Goal: Task Accomplishment & Management: Complete application form

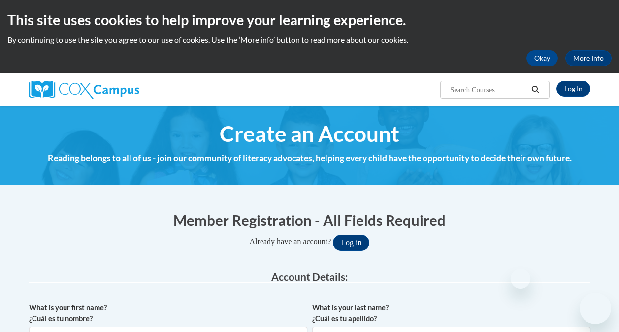
select select "fbf2d438-af2f-41f8-98f1-81c410e29de3"
select select "ad49bcad-a171-4b2e-b99c-48b446064914"
select select "Georgia"
select select "Fulton"
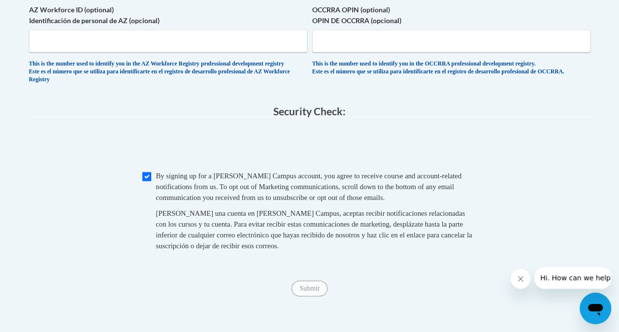
click at [303, 292] on span "Submit" at bounding box center [309, 288] width 35 height 8
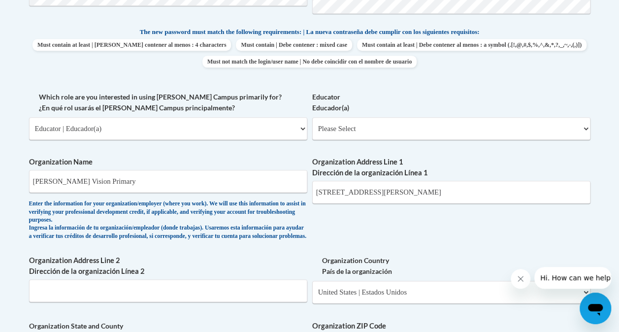
scroll to position [505, 0]
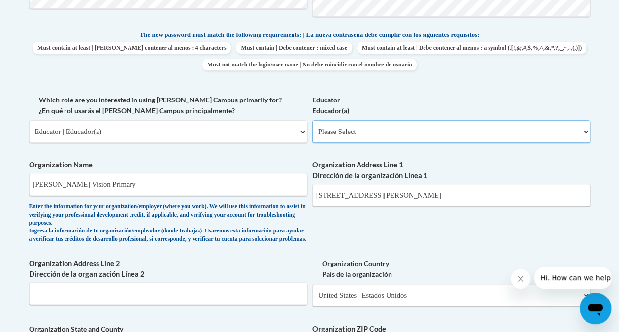
click at [429, 130] on select "Please Select Early Learning/Daycare Teacher/Family Home Care Provider | Maestr…" at bounding box center [451, 131] width 278 height 23
select select "8e40623d-54d0-45cd-9f92-5df65cd3f8cf"
click at [312, 120] on select "Please Select Early Learning/Daycare Teacher/Family Home Care Provider | Maestr…" at bounding box center [451, 131] width 278 height 23
select select "null"
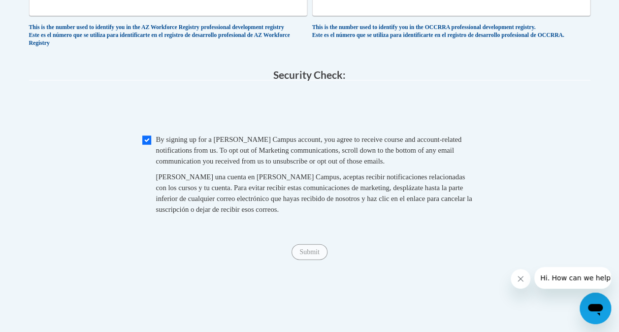
scroll to position [971, 0]
click at [315, 254] on span "Submit" at bounding box center [309, 250] width 35 height 8
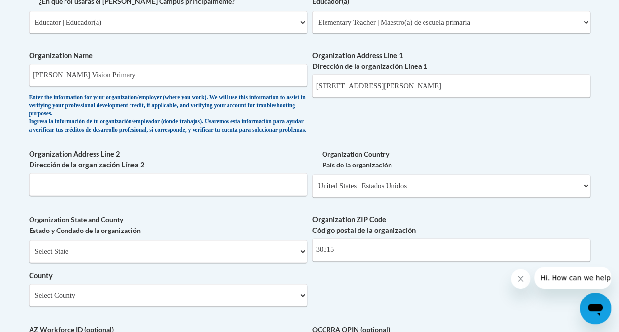
scroll to position [613, 0]
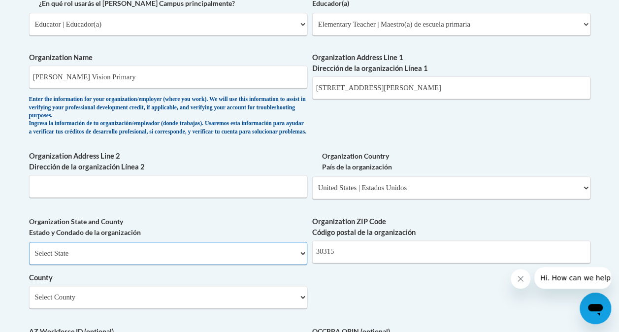
click at [169, 253] on select "Select State Alabama Alaska Arizona Arkansas California Colorado Connecticut De…" at bounding box center [168, 253] width 278 height 23
select select "Georgia"
click at [29, 249] on select "Select State Alabama Alaska Arizona Arkansas California Colorado Connecticut De…" at bounding box center [168, 253] width 278 height 23
click at [64, 300] on select "County" at bounding box center [168, 297] width 278 height 23
click at [62, 300] on select "Select County Appling Atkinson Bacon Baker Baldwin Banks Barrow Bartow Ben Hill…" at bounding box center [168, 297] width 278 height 23
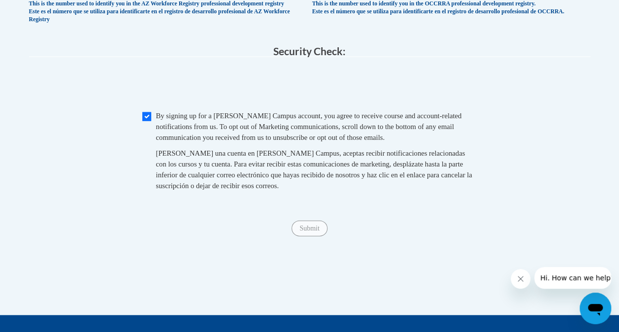
scroll to position [1002, 0]
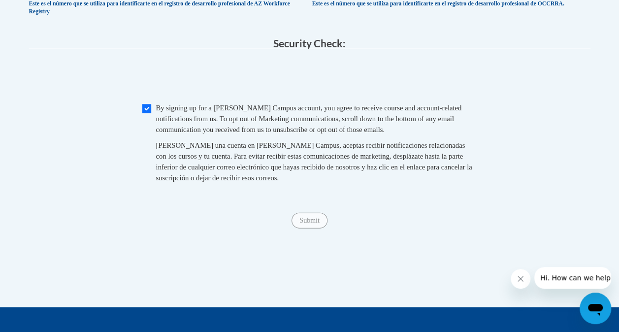
click at [307, 228] on div "Submit Submit" at bounding box center [309, 221] width 561 height 16
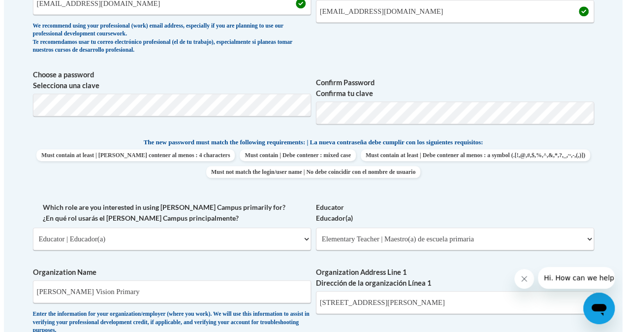
scroll to position [384, 0]
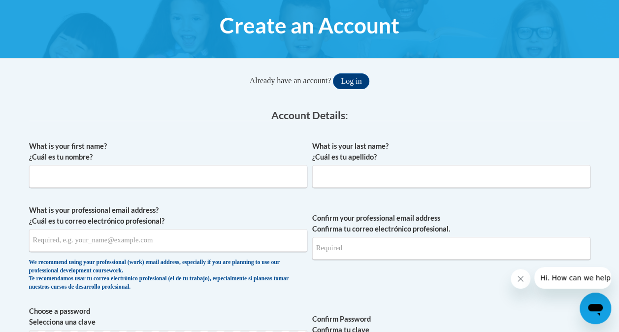
scroll to position [110, 0]
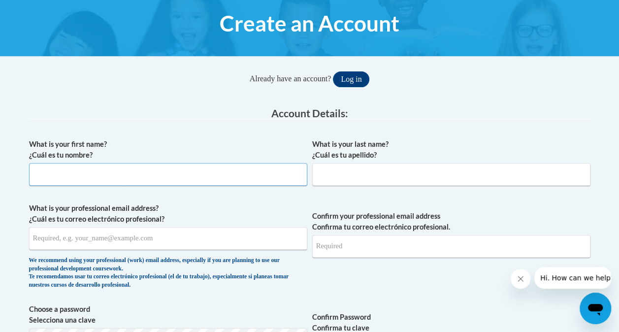
click at [131, 174] on input "What is your first name? ¿Cuál es tu nombre?" at bounding box center [168, 174] width 278 height 23
type input "Caleah"
type input "Smith"
type input "[EMAIL_ADDRESS][DOMAIN_NAME]"
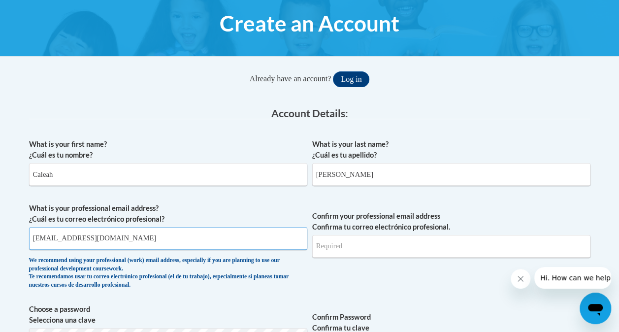
type input "[EMAIL_ADDRESS][DOMAIN_NAME]"
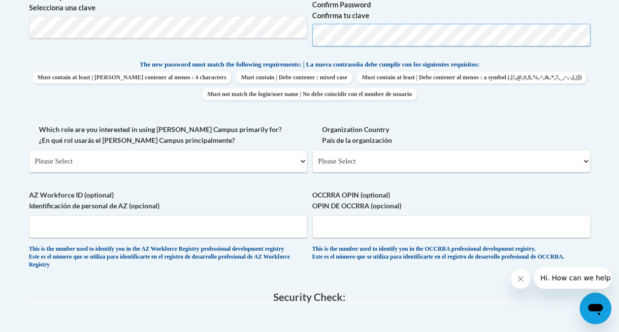
scroll to position [421, 0]
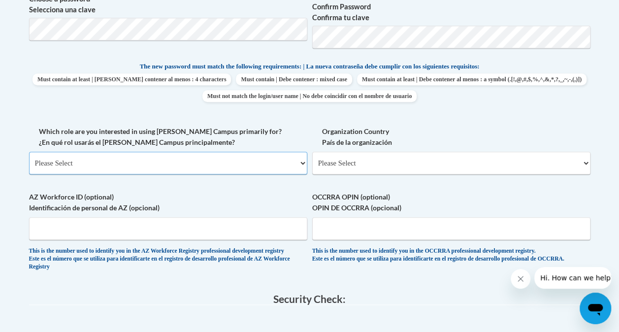
click at [258, 168] on select "Please Select College/University | Colegio/Universidad Community/Nonprofit Part…" at bounding box center [168, 163] width 278 height 23
select select "fbf2d438-af2f-41f8-98f1-81c410e29de3"
click at [29, 152] on select "Please Select College/University | Colegio/Universidad Community/Nonprofit Part…" at bounding box center [168, 163] width 278 height 23
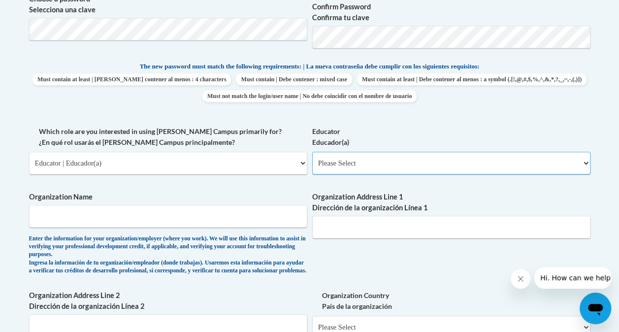
click at [375, 160] on select "Please Select Early Learning/Daycare Teacher/Family Home Care Provider | Maestr…" at bounding box center [451, 163] width 278 height 23
select select "8e40623d-54d0-45cd-9f92-5df65cd3f8cf"
click at [312, 152] on select "Please Select Early Learning/Daycare Teacher/Family Home Care Provider | Maestr…" at bounding box center [451, 163] width 278 height 23
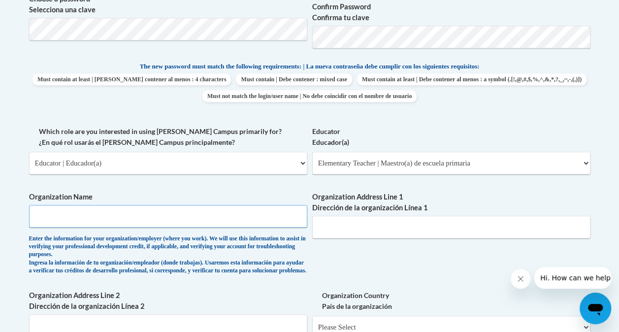
click at [111, 209] on input "Organization Name" at bounding box center [168, 216] width 278 height 23
type input "Kipp Vision Primary"
type input "660 McWilliams Rd SE"
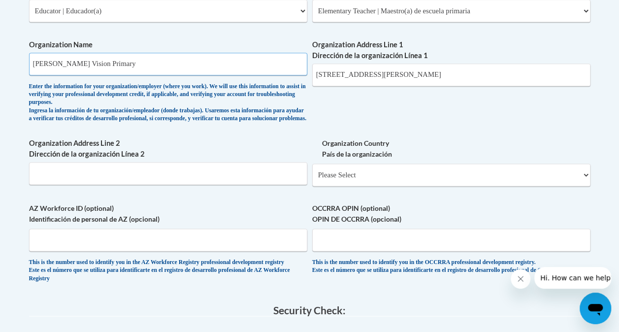
scroll to position [575, 0]
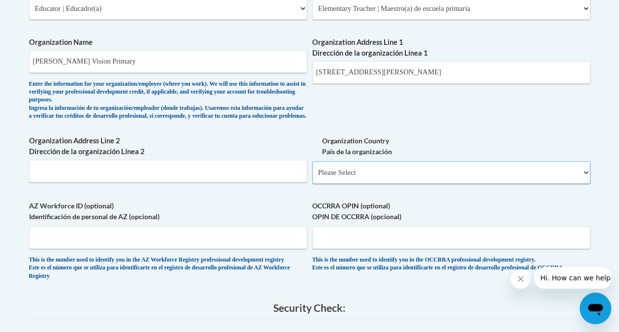
click at [332, 183] on select "Please Select United States | Estados Unidos Outside of the United States | Fue…" at bounding box center [451, 172] width 278 height 23
select select "ad49bcad-a171-4b2e-b99c-48b446064914"
click at [312, 168] on select "Please Select United States | Estados Unidos Outside of the United States | Fue…" at bounding box center [451, 172] width 278 height 23
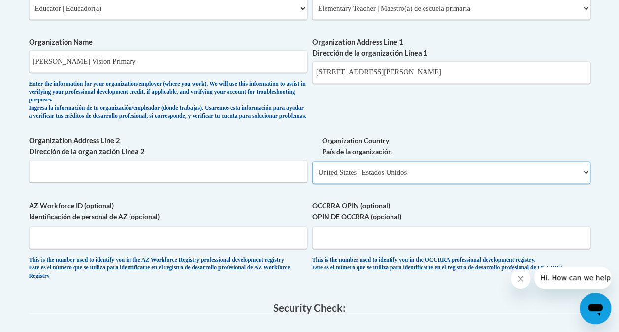
select select
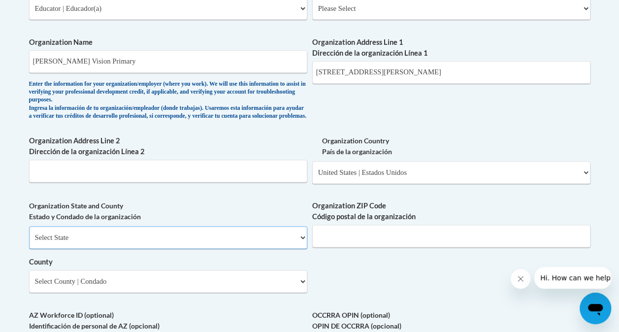
click at [107, 237] on select "Select State Alabama Alaska Arizona Arkansas California Colorado Connecticut De…" at bounding box center [168, 237] width 278 height 23
select select "Georgia"
click at [29, 233] on select "Select State Alabama Alaska Arizona Arkansas California Colorado Connecticut De…" at bounding box center [168, 237] width 278 height 23
click at [329, 247] on input "Organization ZIP Code Código postal de la organización" at bounding box center [451, 236] width 278 height 23
type input "30315"
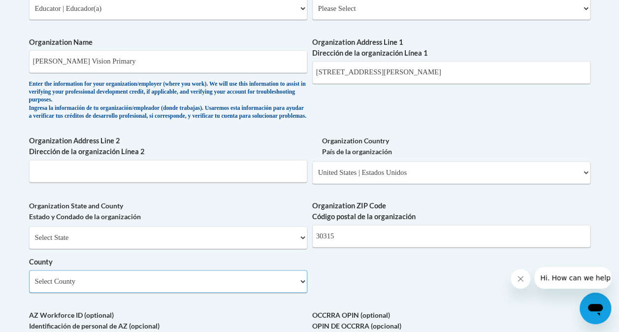
select select "Fulton"
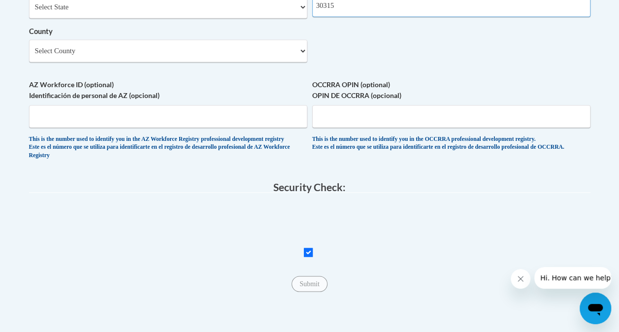
scroll to position [807, 0]
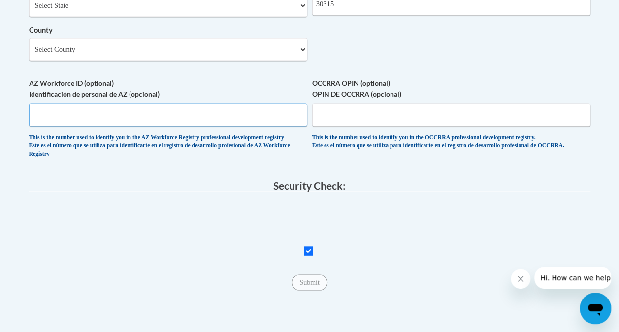
click at [189, 121] on input "AZ Workforce ID (optional) Identificación de personal de AZ (opcional)" at bounding box center [168, 114] width 278 height 23
type input "n/a"
click at [365, 116] on input "OCCRRA OPIN (optional) OPIN DE OCCRRA (opcional)" at bounding box center [451, 114] width 278 height 23
type input "n/a"
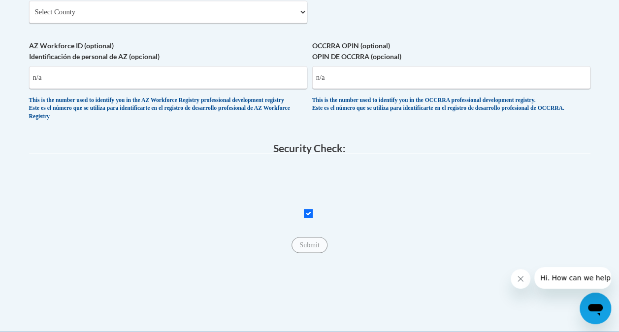
scroll to position [847, 0]
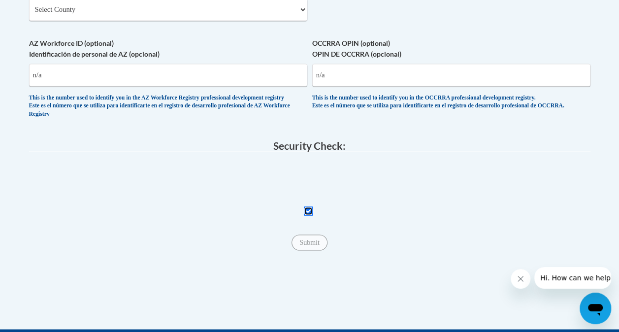
click at [307, 215] on input "Checkbox" at bounding box center [308, 210] width 9 height 9
click at [308, 215] on input "Checkbox" at bounding box center [308, 210] width 9 height 9
checkbox input "true"
click at [315, 250] on input "Submit" at bounding box center [309, 242] width 35 height 16
click at [131, 86] on input "n/a" at bounding box center [168, 75] width 278 height 23
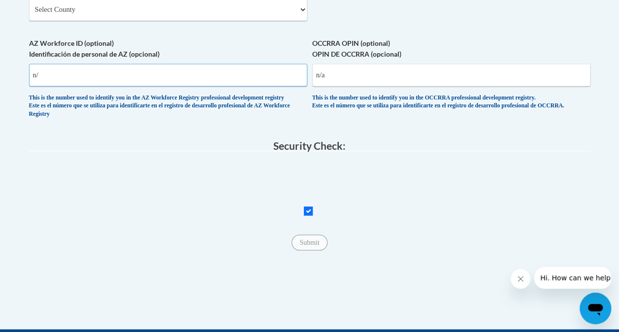
type input "n"
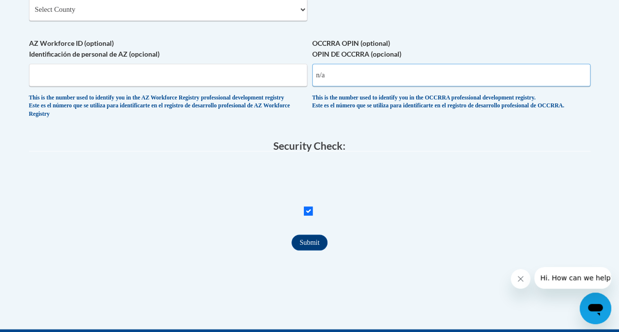
click at [352, 86] on input "n/a" at bounding box center [451, 75] width 278 height 23
type input "n"
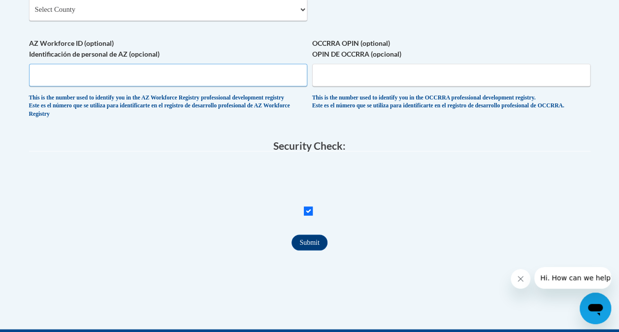
click at [180, 86] on input "AZ Workforce ID (optional) Identificación de personal de AZ (opcional)" at bounding box center [168, 75] width 278 height 23
click at [304, 250] on input "Submit" at bounding box center [309, 242] width 35 height 16
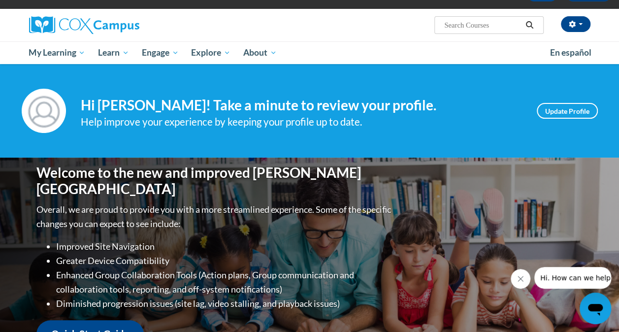
scroll to position [63, 0]
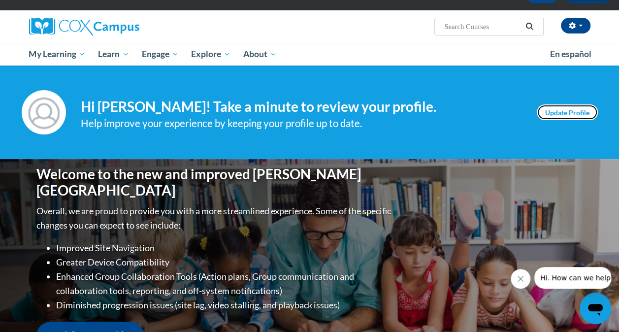
click at [574, 112] on link "Update Profile" at bounding box center [567, 112] width 61 height 16
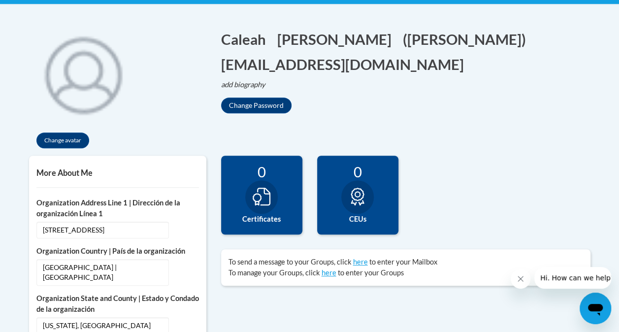
scroll to position [211, 0]
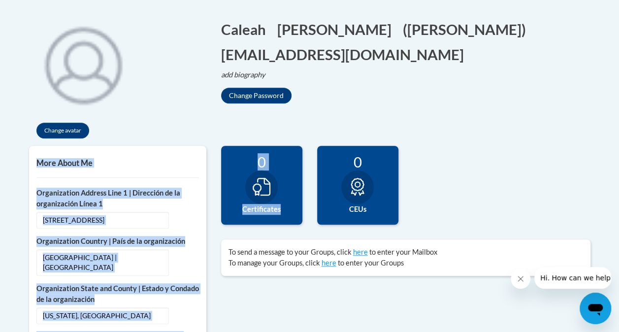
drag, startPoint x: 618, startPoint y: 114, endPoint x: 621, endPoint y: 149, distance: 35.1
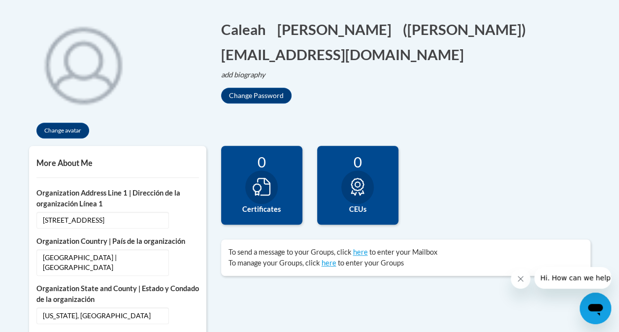
drag, startPoint x: 621, startPoint y: 149, endPoint x: 527, endPoint y: 116, distance: 100.0
click at [527, 116] on div "Change avatar Caleah Edit Screen Name Caleah Save Smith Edit Screen Name Smith …" at bounding box center [310, 77] width 576 height 136
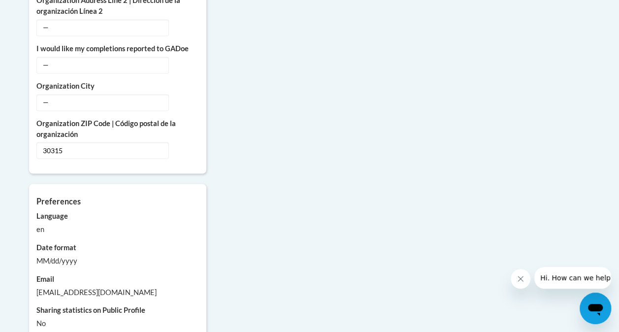
scroll to position [873, 0]
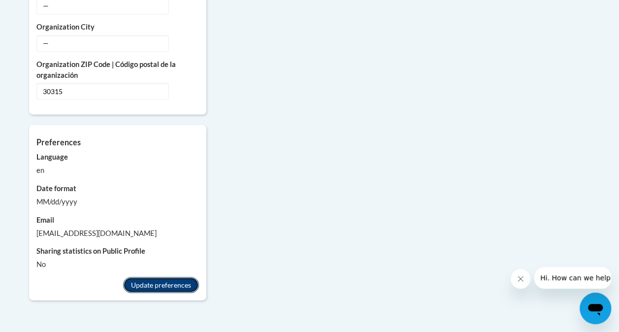
click at [166, 277] on button "Update preferences" at bounding box center [161, 285] width 76 height 16
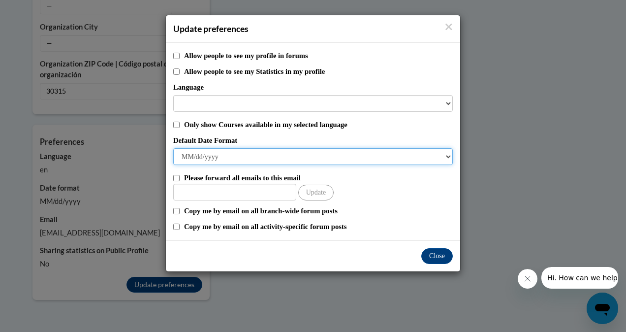
click at [222, 160] on select "M/d/yyyy M/d/yy MM/dd/yy MM/dd/yyyy yy/MM/dd yyyy-MM-dd dd-MMM-yyyy dd/MM/yyyy …" at bounding box center [313, 156] width 280 height 17
select select "M/d/yyyy"
click at [173, 148] on select "M/d/yyyy M/d/yy MM/dd/yy MM/dd/yyyy yy/MM/dd yyyy-MM-dd dd-MMM-yyyy dd/MM/yyyy …" at bounding box center [313, 156] width 280 height 17
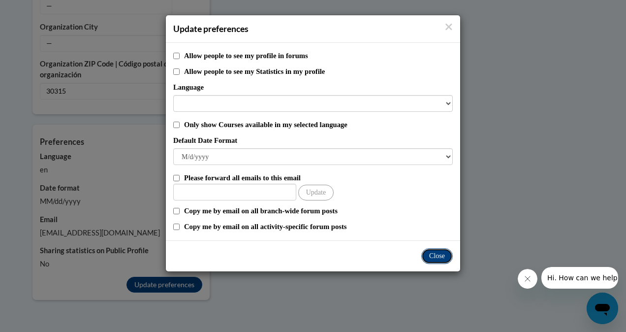
click at [443, 260] on button "Close" at bounding box center [438, 256] width 32 height 16
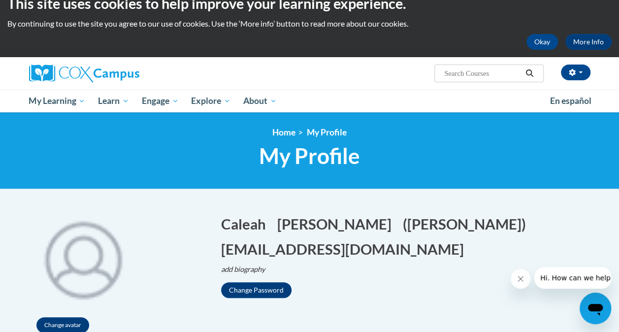
scroll to position [0, 0]
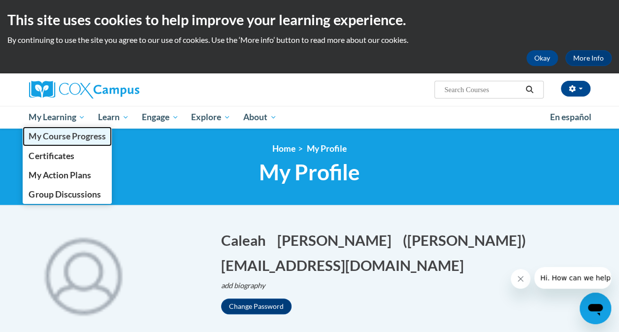
click at [63, 139] on span "My Course Progress" at bounding box center [67, 136] width 77 height 10
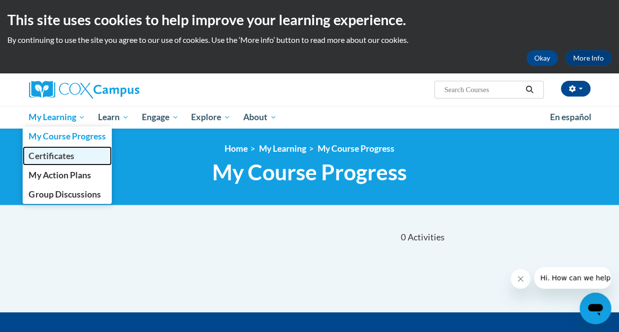
click at [50, 153] on span "Certificates" at bounding box center [51, 156] width 45 height 10
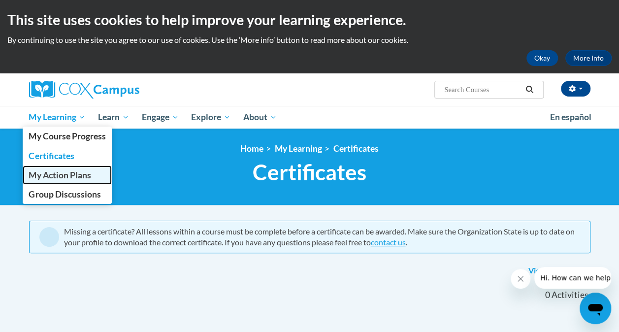
click at [82, 170] on span "My Action Plans" at bounding box center [60, 175] width 62 height 10
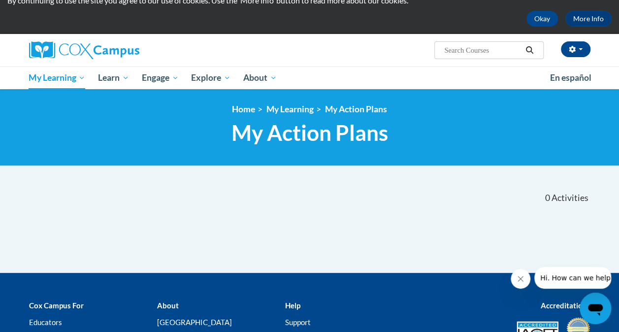
scroll to position [47, 0]
